Goal: Task Accomplishment & Management: Manage account settings

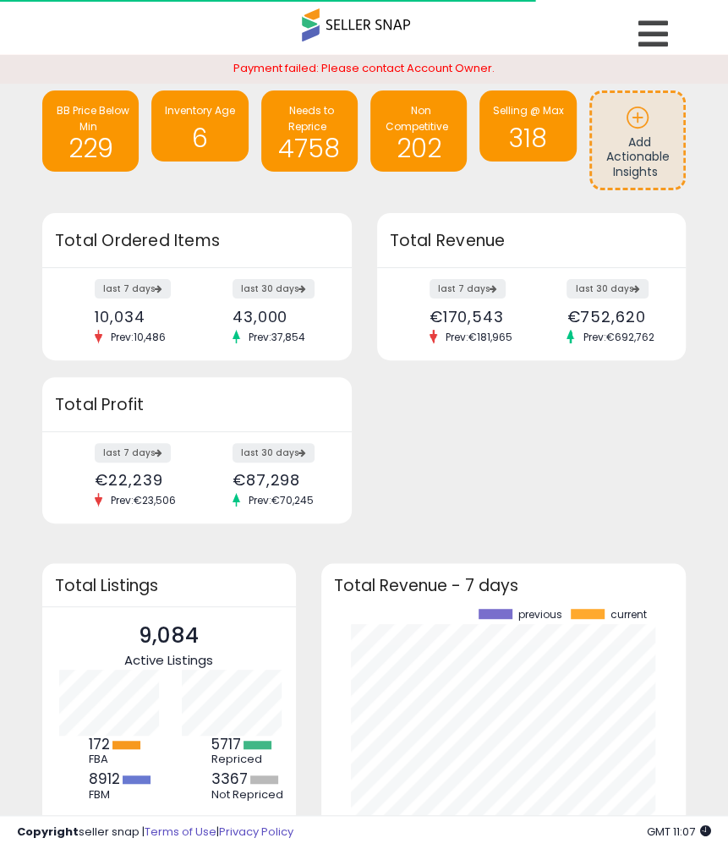
scroll to position [845338, 845242]
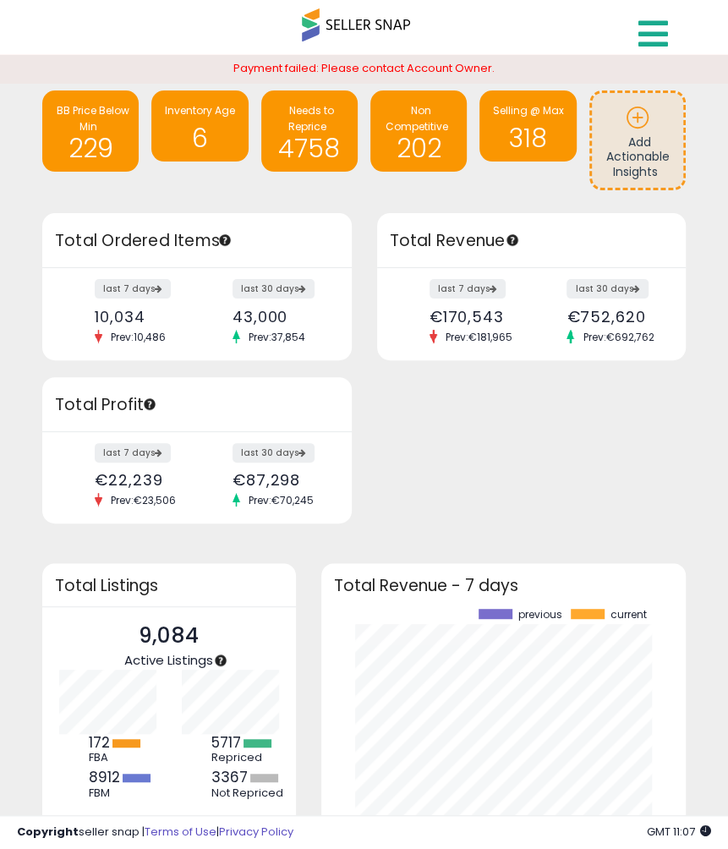
click at [656, 37] on icon at bounding box center [653, 34] width 30 height 34
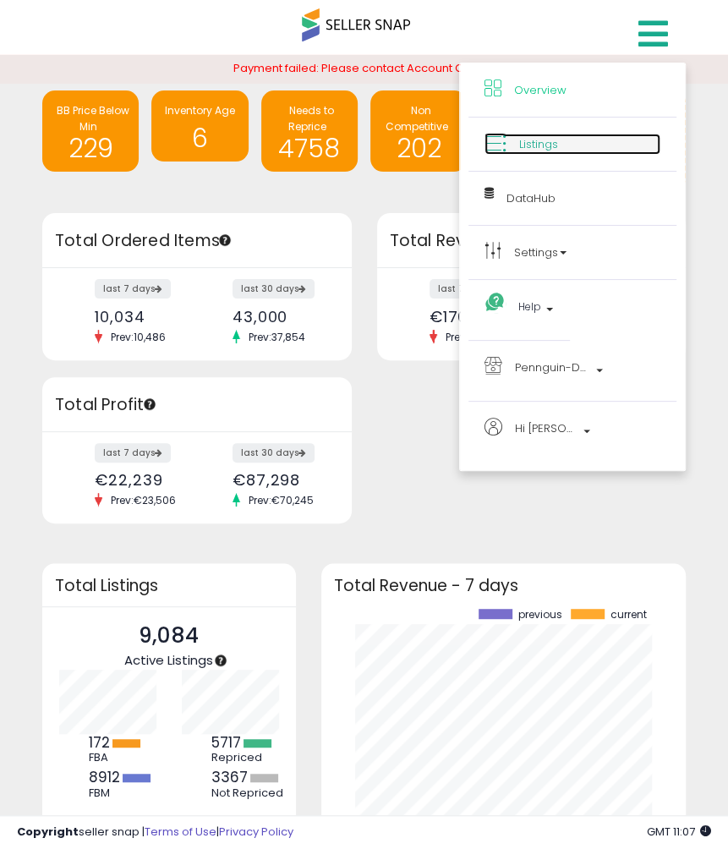
click at [565, 145] on link "Listings" at bounding box center [573, 144] width 176 height 21
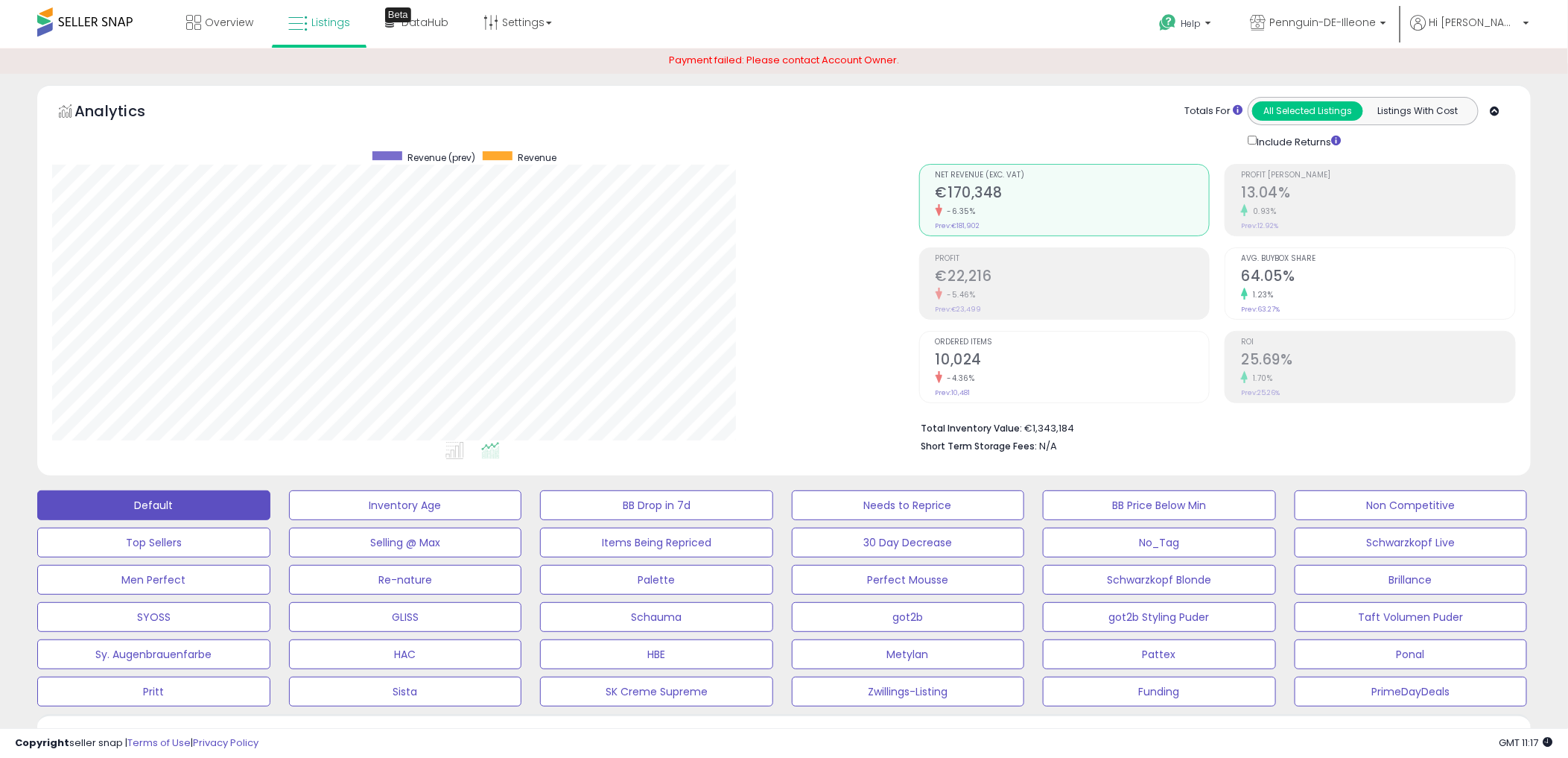
scroll to position [306, 866]
click at [654, 40] on div "Overview Listings Beta" at bounding box center [507, 32] width 1038 height 63
